Goal: Task Accomplishment & Management: Manage account settings

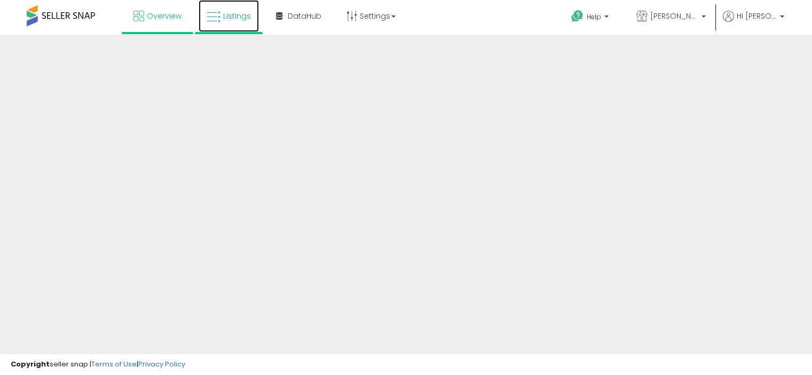
click at [231, 20] on span "Listings" at bounding box center [237, 16] width 28 height 11
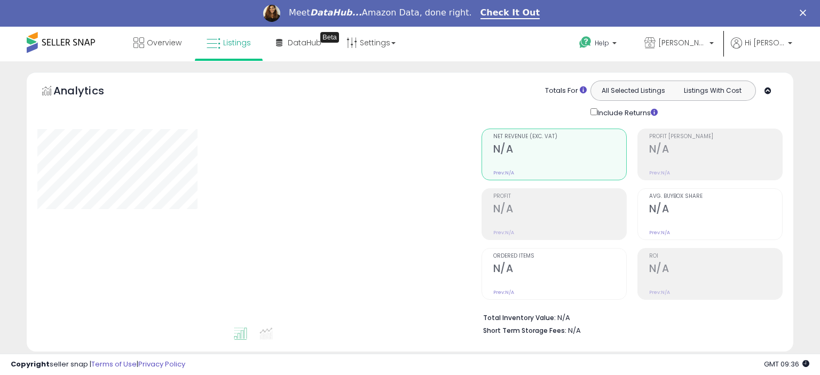
click at [9, 19] on div "Meet DataHub... Amazon Data, done right. Check It Out" at bounding box center [410, 13] width 820 height 18
click at [11, 38] on div "Overview Listings Beta" at bounding box center [262, 49] width 541 height 45
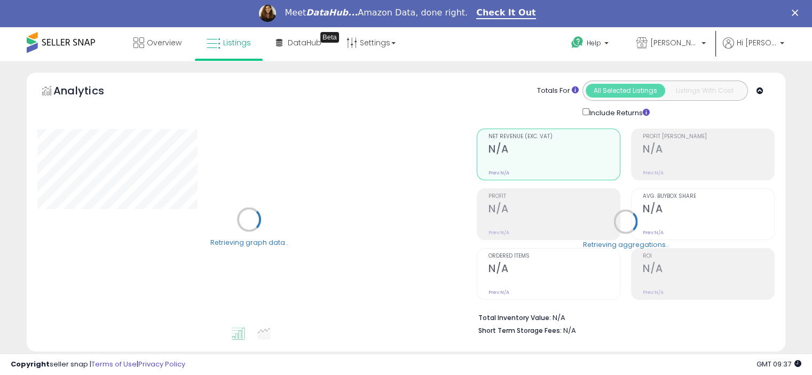
click at [11, 38] on div "Overview Listings Beta" at bounding box center [260, 49] width 536 height 45
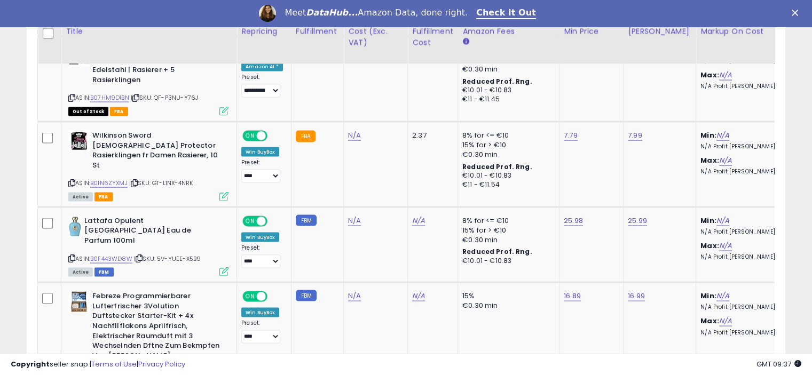
scroll to position [2156, 0]
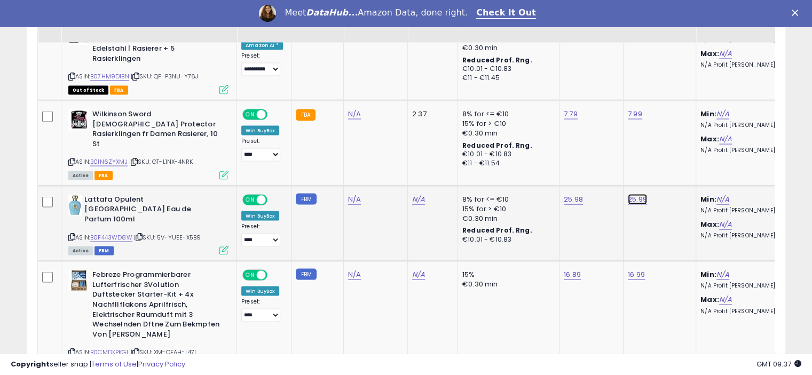
click at [628, 194] on link "25.99" at bounding box center [637, 199] width 19 height 11
type input "*"
type input "*****"
click button "submit" at bounding box center [662, 146] width 18 height 16
click at [568, 194] on link "25.98" at bounding box center [573, 199] width 19 height 11
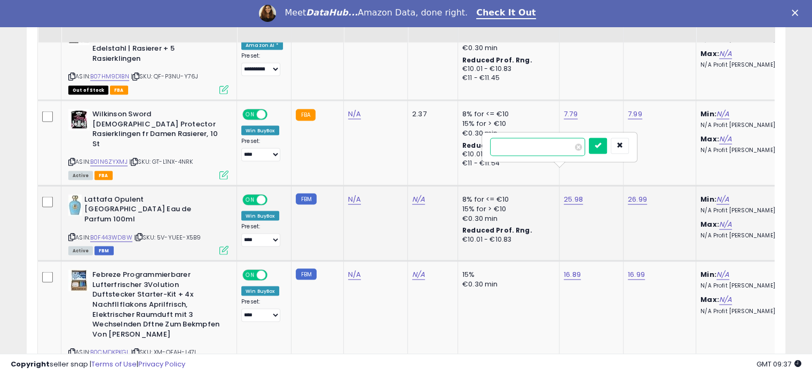
type input "*"
type input "*****"
click button "submit" at bounding box center [598, 146] width 18 height 16
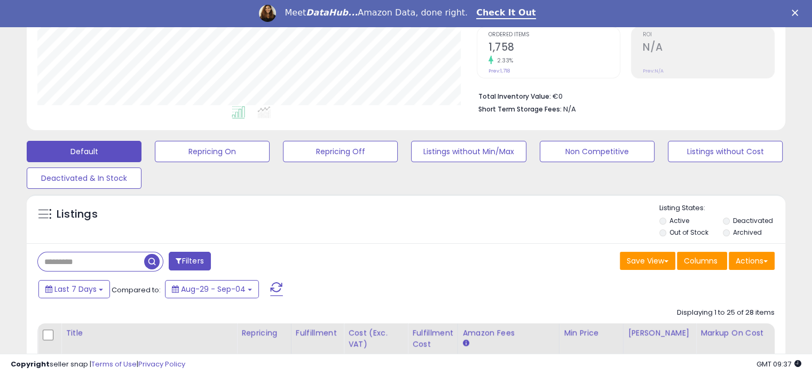
scroll to position [0, 0]
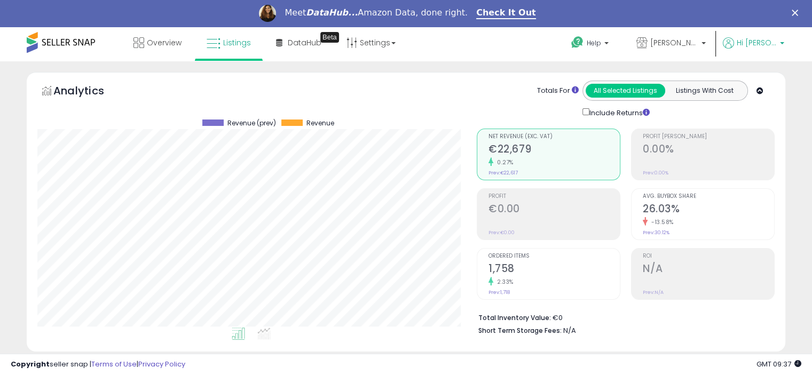
click at [766, 41] on span "Hi [PERSON_NAME]" at bounding box center [756, 42] width 40 height 11
click at [753, 140] on link "Logout" at bounding box center [759, 139] width 23 height 10
